Goal: Task Accomplishment & Management: Manage account settings

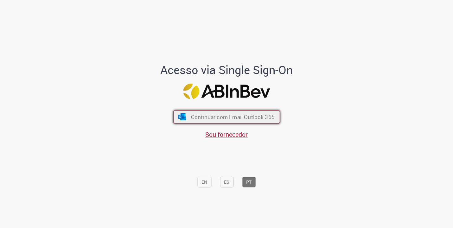
click at [267, 115] on span "Continuar com Email Outlook 365" at bounding box center [233, 116] width 84 height 7
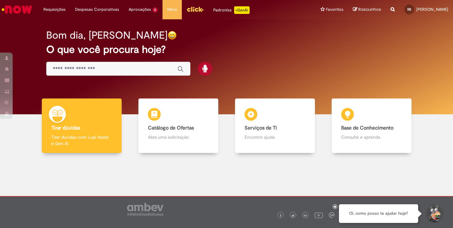
click at [336, 209] on div at bounding box center [258, 208] width 185 height 22
click at [335, 207] on icon at bounding box center [335, 206] width 3 height 3
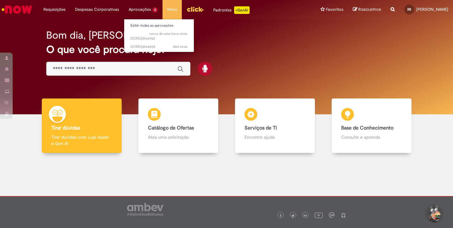
click at [139, 7] on li "Aprovações 2 Exibir todas as aprovações cerca de uma hora atrás cerca de uma ho…" at bounding box center [143, 9] width 39 height 19
click at [155, 27] on link "Exibir todas as aprovações" at bounding box center [159, 25] width 70 height 7
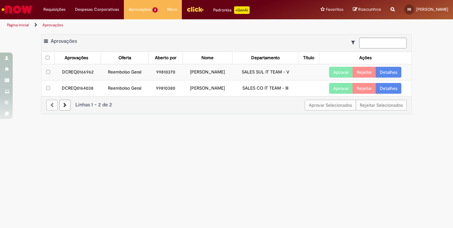
click at [388, 69] on link "Detalhes" at bounding box center [389, 72] width 26 height 11
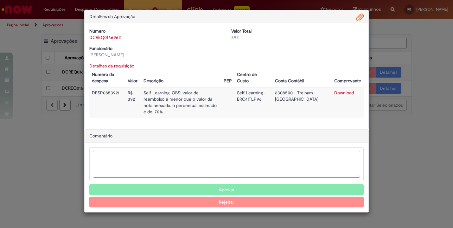
click at [233, 184] on button "Aprovar" at bounding box center [226, 189] width 274 height 11
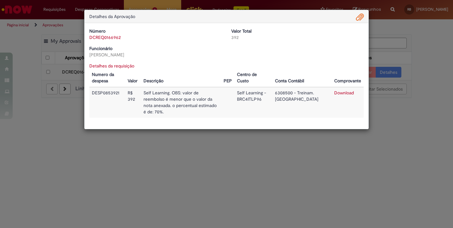
click at [212, 157] on div "Detalhes da Aprovação Número DCREQ0166962 Valor Total 392 Funcionário Dioni Cas…" at bounding box center [226, 114] width 453 height 228
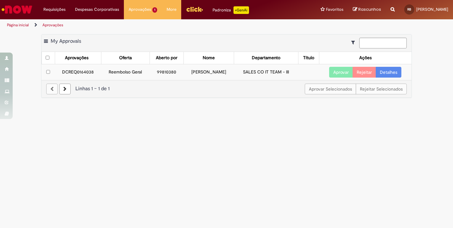
click at [389, 70] on link "Detalhes" at bounding box center [389, 72] width 26 height 11
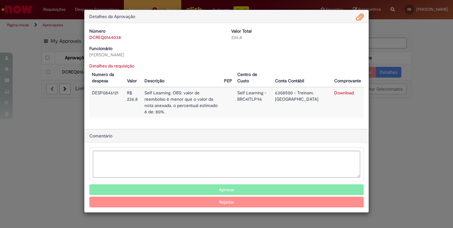
click at [253, 184] on button "Aprovar" at bounding box center [226, 189] width 274 height 11
